Goal: Information Seeking & Learning: Learn about a topic

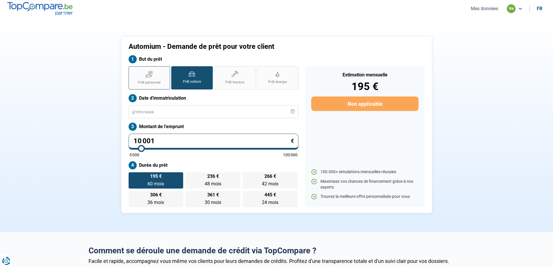
click at [157, 81] on span "Prêt personnel" at bounding box center [149, 82] width 23 height 5
click at [132, 70] on input "Prêt personnel" at bounding box center [131, 68] width 4 height 4
radio input "true"
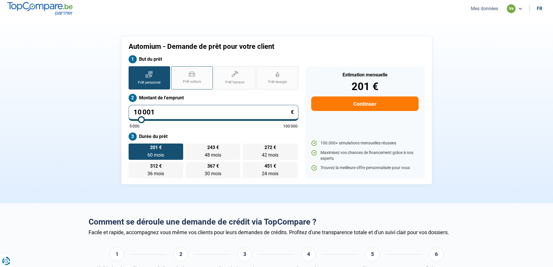
click at [183, 83] on span "Prêt voiture" at bounding box center [192, 81] width 18 height 5
click at [175, 70] on input "Prêt voiture" at bounding box center [173, 68] width 4 height 4
radio input "true"
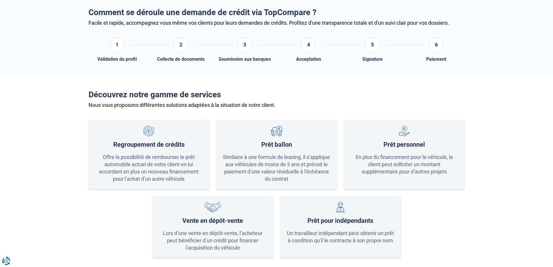
scroll to position [290, 0]
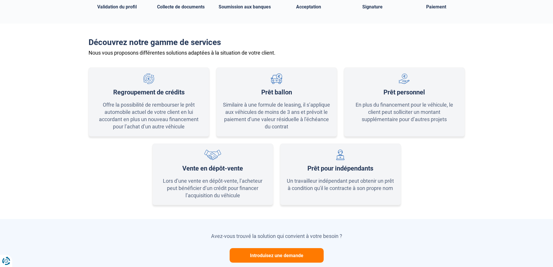
click at [285, 100] on div "Prêt ballon Similaire à une formule de leasing, il s’applique aux véhicules de …" at bounding box center [276, 101] width 121 height 69
click at [281, 90] on div "Prêt ballon" at bounding box center [276, 93] width 31 height 8
click at [281, 124] on div "Similaire à une formule de leasing, il s’applique aux véhicules de moins de 3 a…" at bounding box center [276, 115] width 109 height 29
click at [228, 186] on div "Lors d’une vente en dépôt-vente, l’acheteur peut bénéficier d’un crédit pour fi…" at bounding box center [212, 188] width 109 height 22
click at [312, 177] on div "Prêt pour indépendants Un travailleur indépendant peut obtenir un prêt à condit…" at bounding box center [340, 174] width 121 height 62
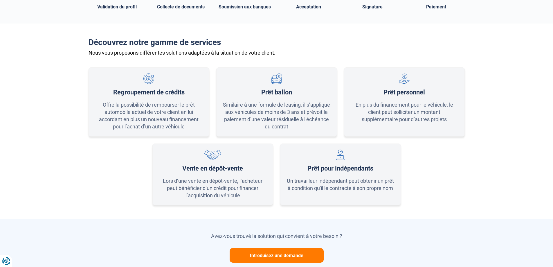
click at [262, 102] on div "Similaire à une formule de leasing, il s’applique aux véhicules de moins de 3 a…" at bounding box center [276, 115] width 109 height 29
click at [283, 126] on div "Similaire à une formule de leasing, il s’applique aux véhicules de moins de 3 a…" at bounding box center [276, 115] width 109 height 29
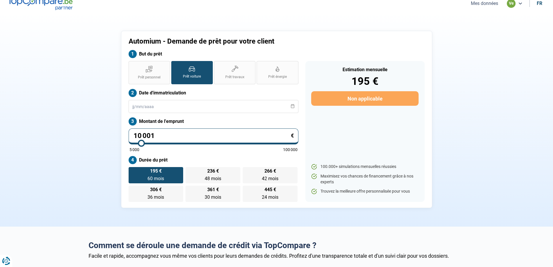
scroll to position [0, 0]
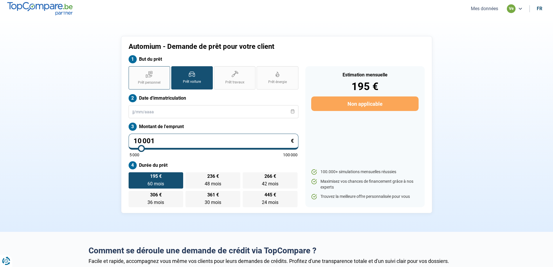
click at [140, 76] on label "Prêt personnel" at bounding box center [149, 77] width 41 height 23
click at [132, 70] on input "Prêt personnel" at bounding box center [131, 68] width 4 height 4
radio input "true"
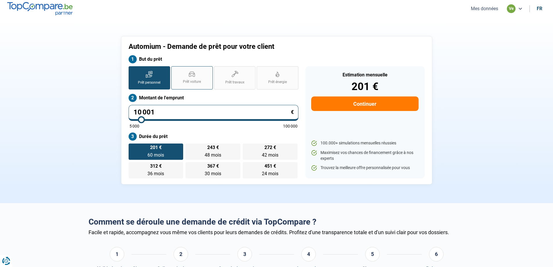
click at [180, 80] on label "Prêt voiture" at bounding box center [191, 77] width 41 height 23
click at [175, 70] on input "Prêt voiture" at bounding box center [173, 68] width 4 height 4
radio input "true"
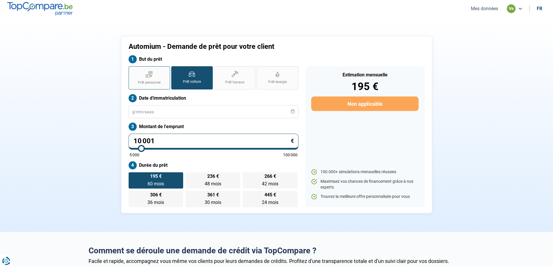
click at [150, 80] on span "Prêt personnel" at bounding box center [149, 82] width 23 height 5
click at [132, 70] on input "Prêt personnel" at bounding box center [131, 68] width 4 height 4
radio input "true"
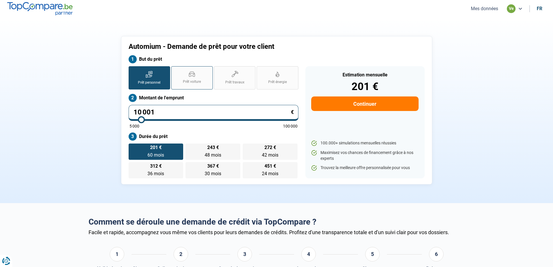
click at [185, 77] on label "Prêt voiture" at bounding box center [191, 77] width 41 height 23
click at [175, 70] on input "Prêt voiture" at bounding box center [173, 68] width 4 height 4
radio input "true"
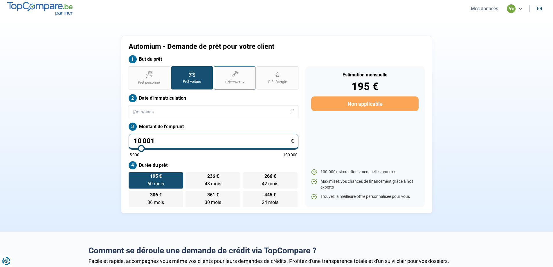
click at [217, 82] on label "Prêt travaux" at bounding box center [234, 77] width 41 height 23
click at [217, 70] on input "Prêt travaux" at bounding box center [216, 68] width 4 height 4
radio input "true"
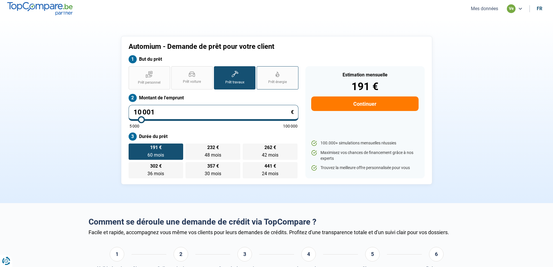
click at [271, 86] on label "Prêt énergie" at bounding box center [277, 77] width 41 height 23
click at [260, 70] on input "Prêt énergie" at bounding box center [259, 68] width 4 height 4
radio input "true"
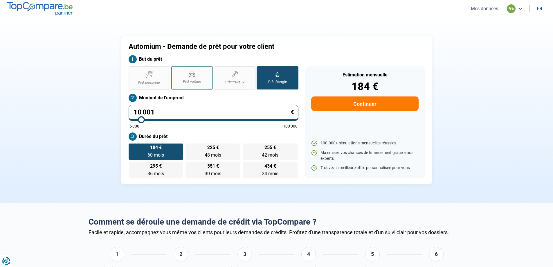
click at [192, 80] on span "Prêt voiture" at bounding box center [192, 81] width 18 height 5
click at [175, 70] on input "Prêt voiture" at bounding box center [173, 68] width 4 height 4
radio input "true"
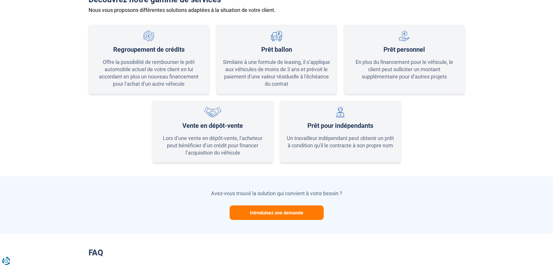
scroll to position [387, 0]
